Goal: Browse casually

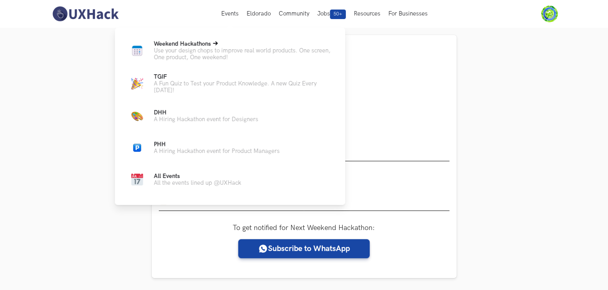
click at [197, 56] on p "Use your design chops to improve real world products. One screen, One product, …" at bounding box center [243, 53] width 179 height 13
